Goal: Task Accomplishment & Management: Manage account settings

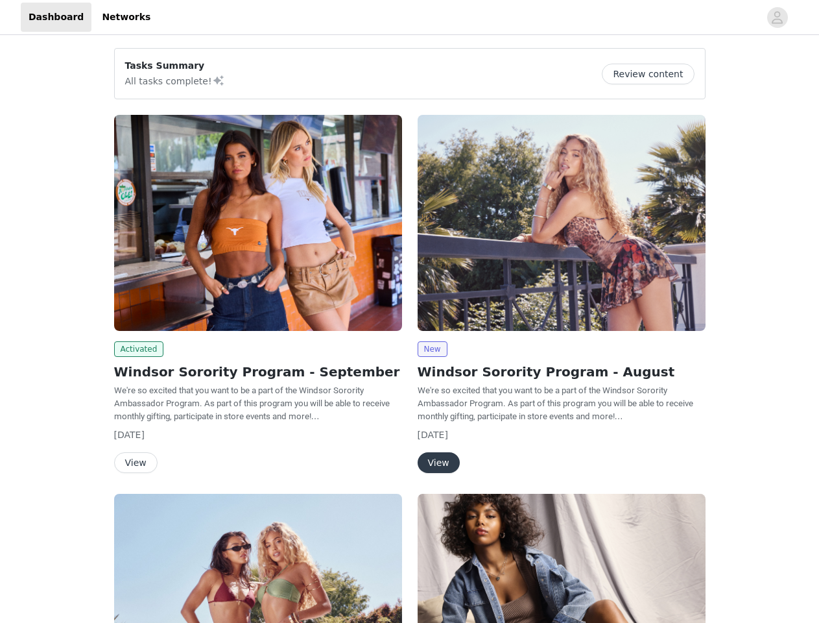
click at [410, 311] on div "New Windsor Sorority Program - August We're so excited that you want to be a pa…" at bounding box center [562, 296] width 304 height 379
click at [409, 18] on div at bounding box center [458, 17] width 601 height 29
click at [778, 18] on icon "avatar" at bounding box center [777, 17] width 12 height 21
click at [653, 74] on div "Tasks Summary All tasks complete! Review content Activated Windsor Sorority Pro…" at bounding box center [409, 478] width 819 height 880
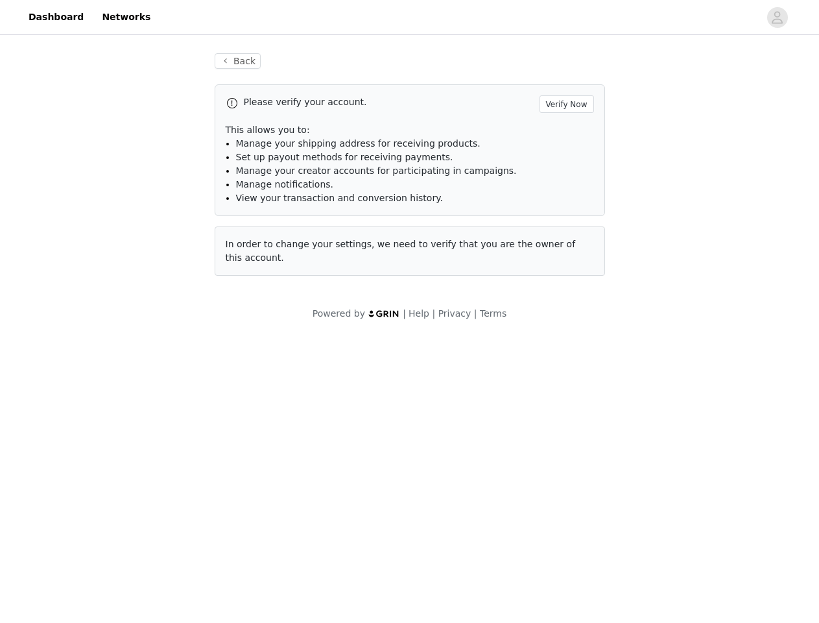
click at [137, 349] on body "Dashboard Networks Back Please verify your account. Verify Now This allows you …" at bounding box center [409, 311] width 819 height 623
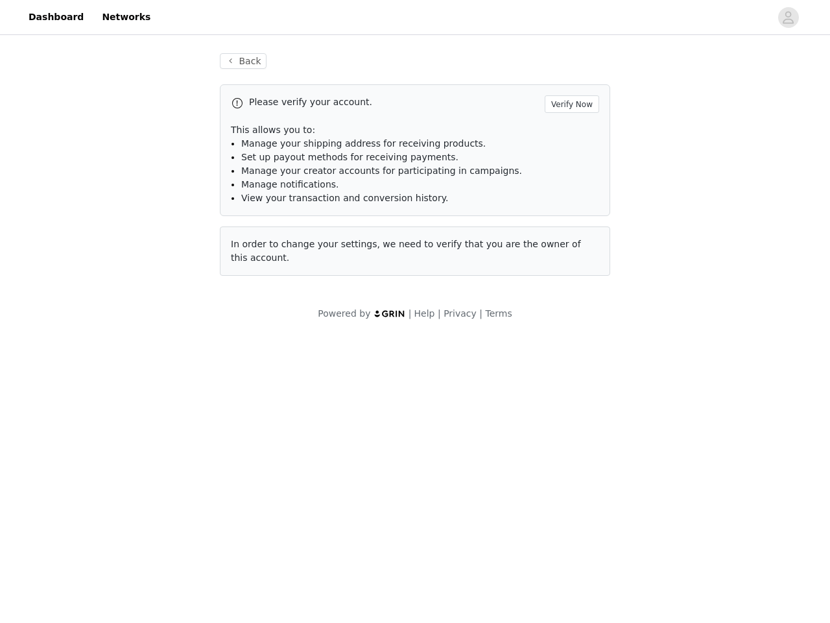
click at [135, 463] on body "Dashboard Networks Back Please verify your account. Verify Now This allows you …" at bounding box center [415, 311] width 830 height 623
click at [562, 223] on div "Please verify your account. Verify Now This allows you to: Manage your shipping…" at bounding box center [415, 179] width 391 height 191
click at [432, 349] on body "Dashboard Networks Back Please verify your account. Verify Now This allows you …" at bounding box center [415, 311] width 830 height 623
